Goal: Find specific page/section: Find specific page/section

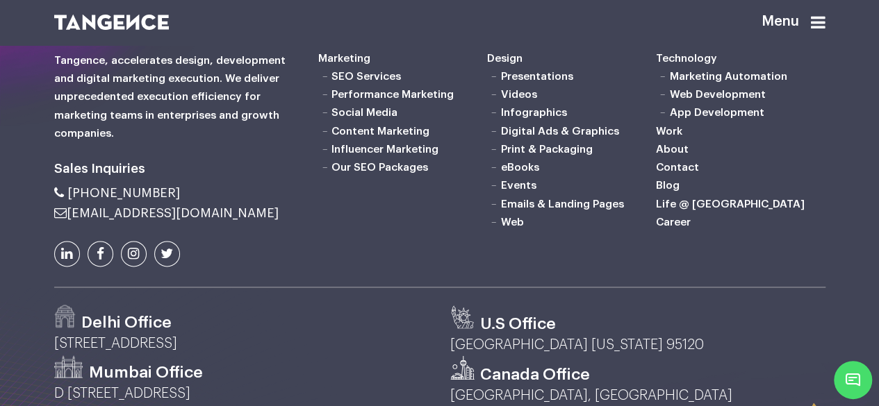
scroll to position [3508, 0]
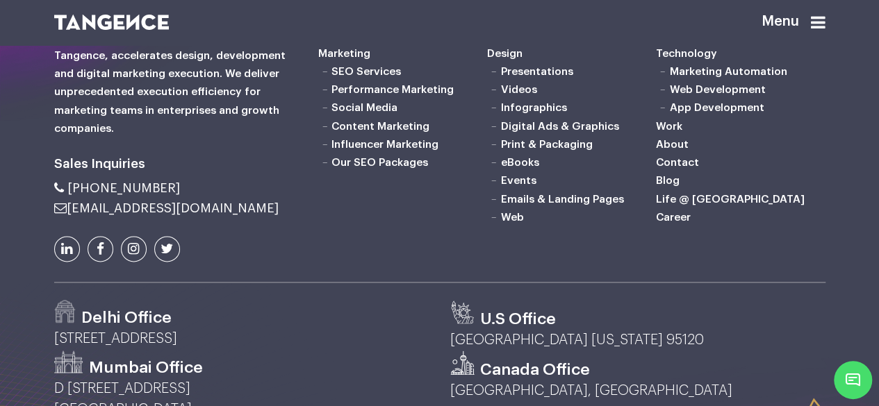
drag, startPoint x: 883, startPoint y: 26, endPoint x: 888, endPoint y: 369, distance: 343.8
click at [394, 95] on link "Performance Marketing" at bounding box center [392, 89] width 122 height 11
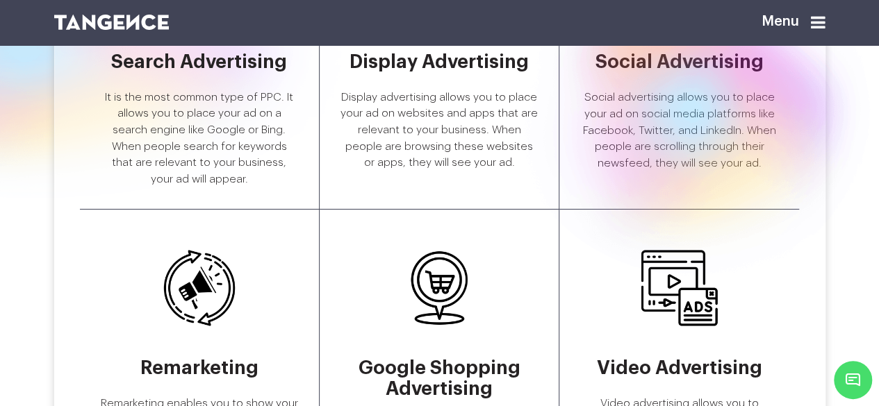
scroll to position [2264, 0]
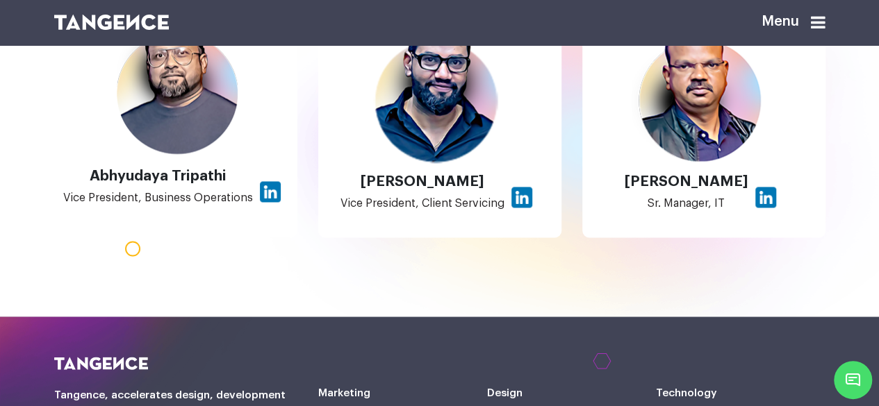
scroll to position [956, 0]
